Goal: Task Accomplishment & Management: Use online tool/utility

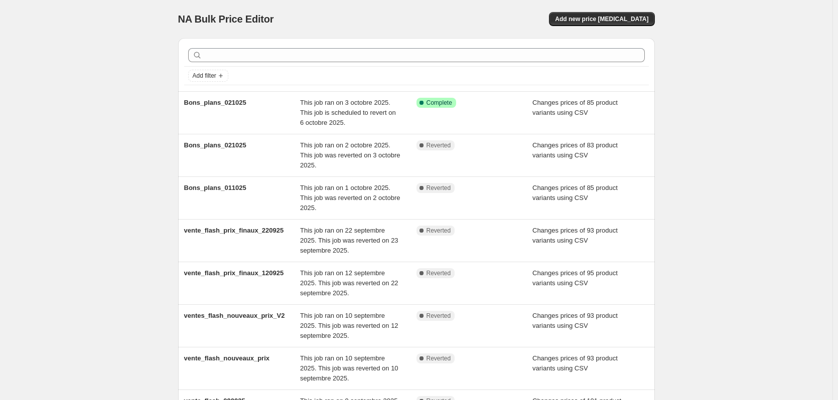
click at [327, 115] on span "This job ran on 3 octobre 2025. This job is scheduled to revert on 6 octobre 20…" at bounding box center [348, 113] width 96 height 28
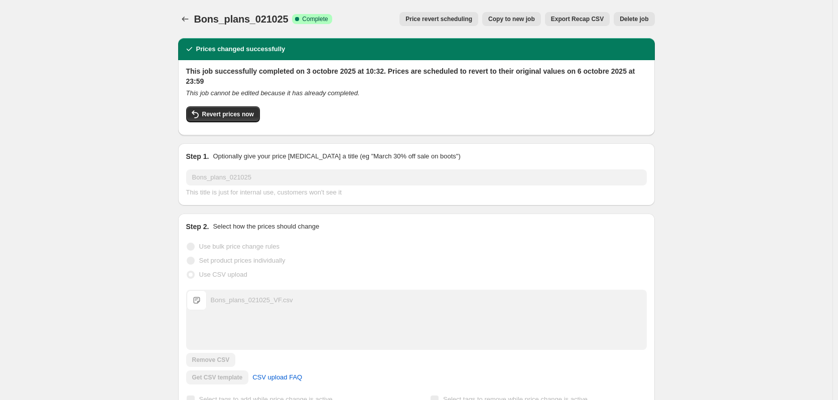
click at [470, 24] on button "Price revert scheduling" at bounding box center [438, 19] width 79 height 14
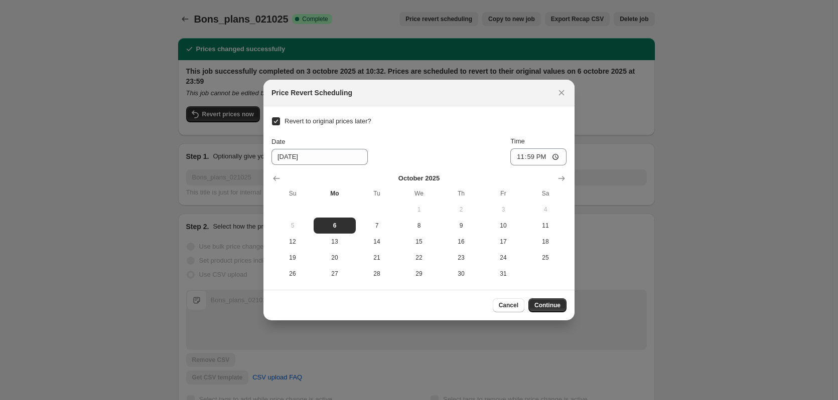
click at [340, 244] on span "13" at bounding box center [335, 242] width 34 height 8
type input "[DATE]"
click at [545, 304] on span "Continue" at bounding box center [547, 306] width 26 height 8
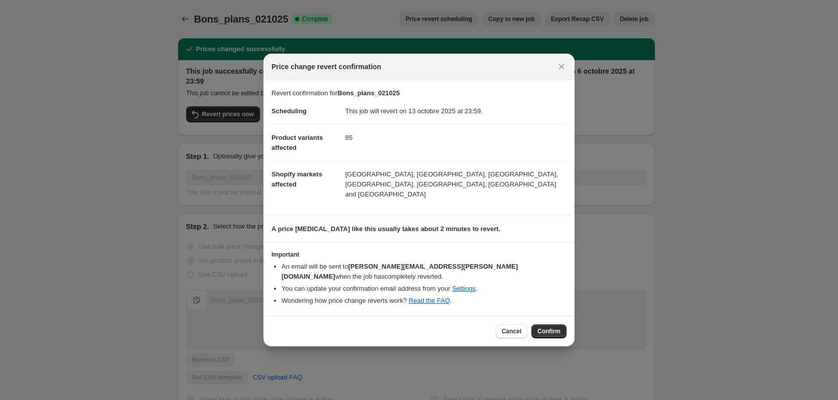
click at [552, 328] on span "Confirm" at bounding box center [548, 332] width 23 height 8
